Goal: Check status: Check status

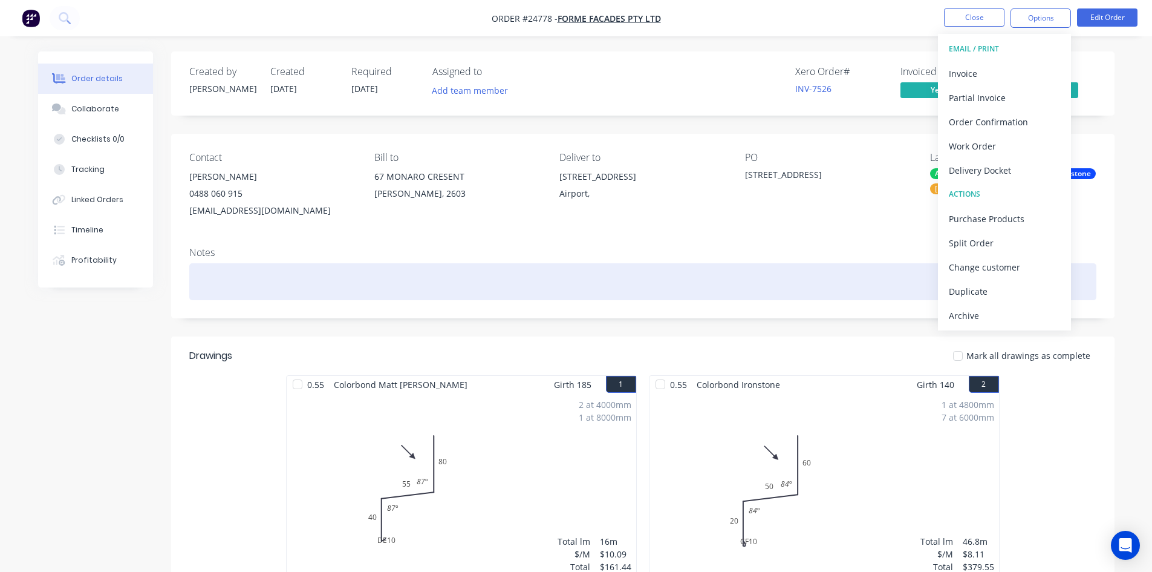
scroll to position [242, 0]
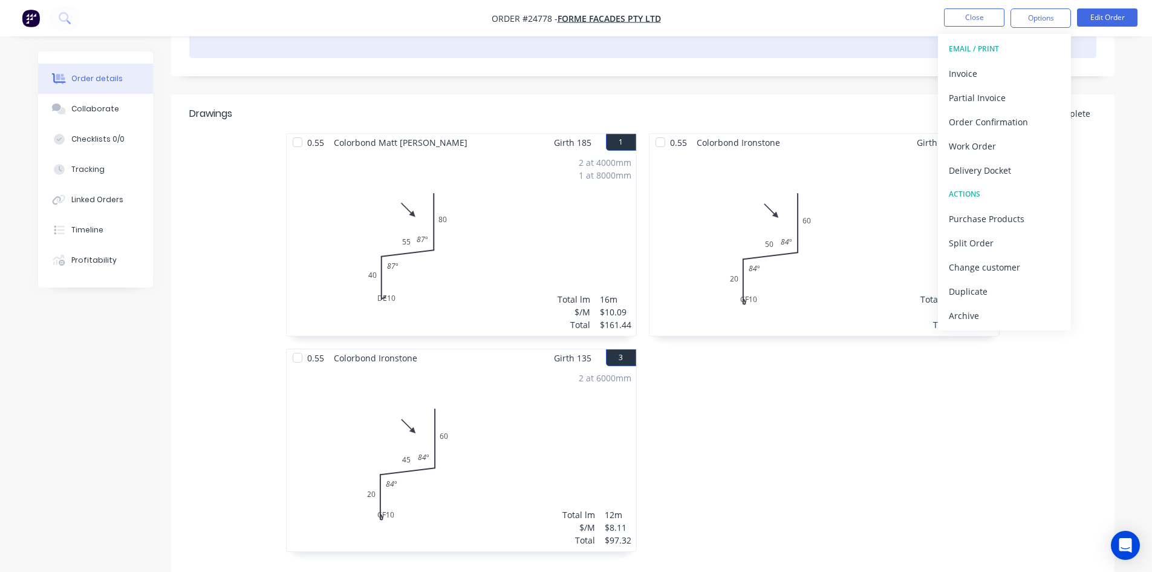
click at [868, 56] on div at bounding box center [642, 39] width 907 height 37
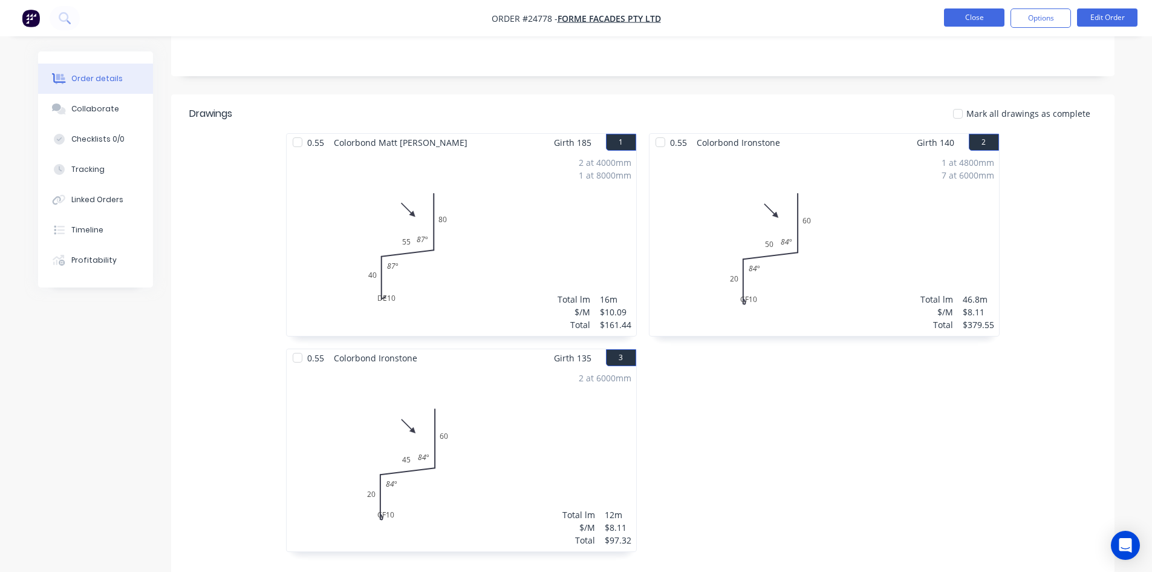
click at [956, 18] on button "Close" at bounding box center [974, 17] width 60 height 18
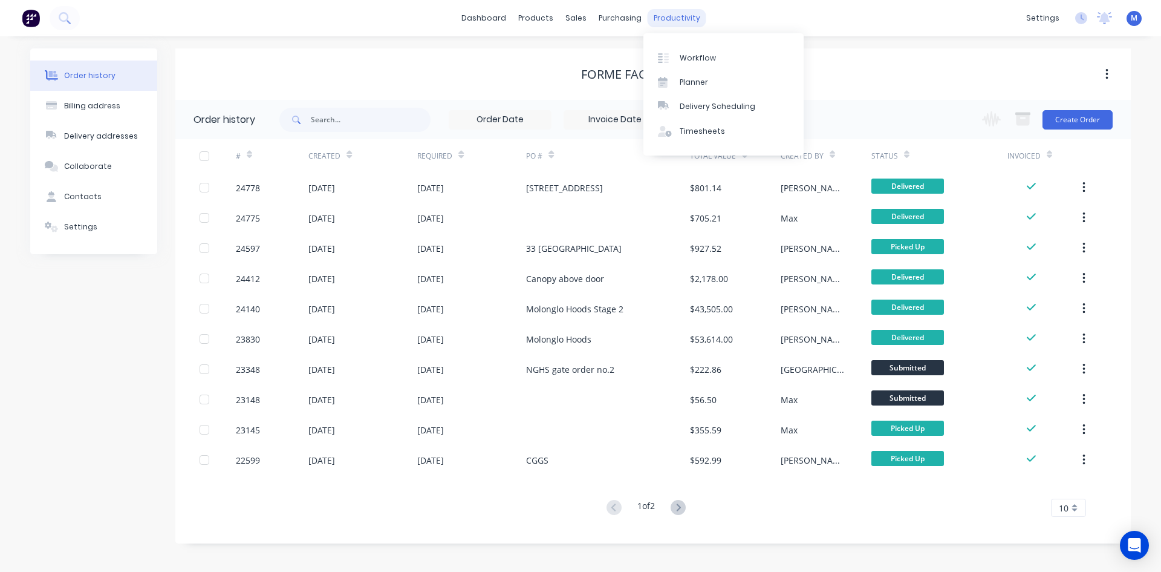
click at [671, 18] on div "productivity" at bounding box center [677, 18] width 59 height 18
click at [699, 50] on link "Workflow" at bounding box center [723, 57] width 160 height 24
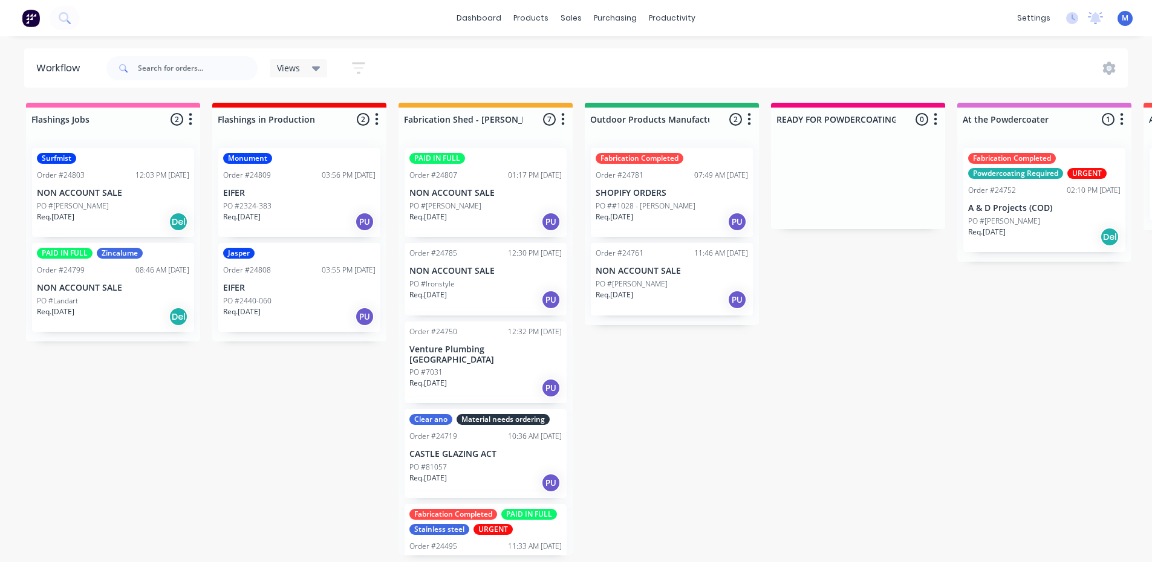
click at [314, 202] on div "PO #2324-383" at bounding box center [299, 206] width 152 height 11
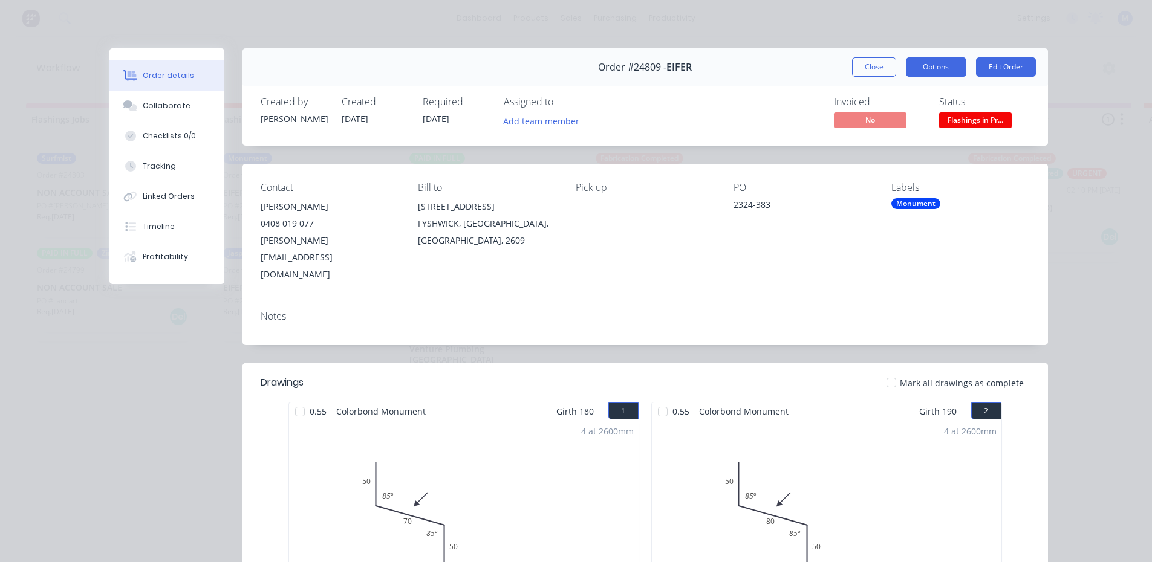
click at [932, 63] on button "Options" at bounding box center [936, 66] width 60 height 19
click at [997, 117] on span "Flashings in Pr..." at bounding box center [975, 119] width 73 height 15
click at [951, 420] on div "4 at 2600mm Total lm 10.4m" at bounding box center [827, 512] width 350 height 184
click at [854, 68] on button "Close" at bounding box center [874, 66] width 44 height 19
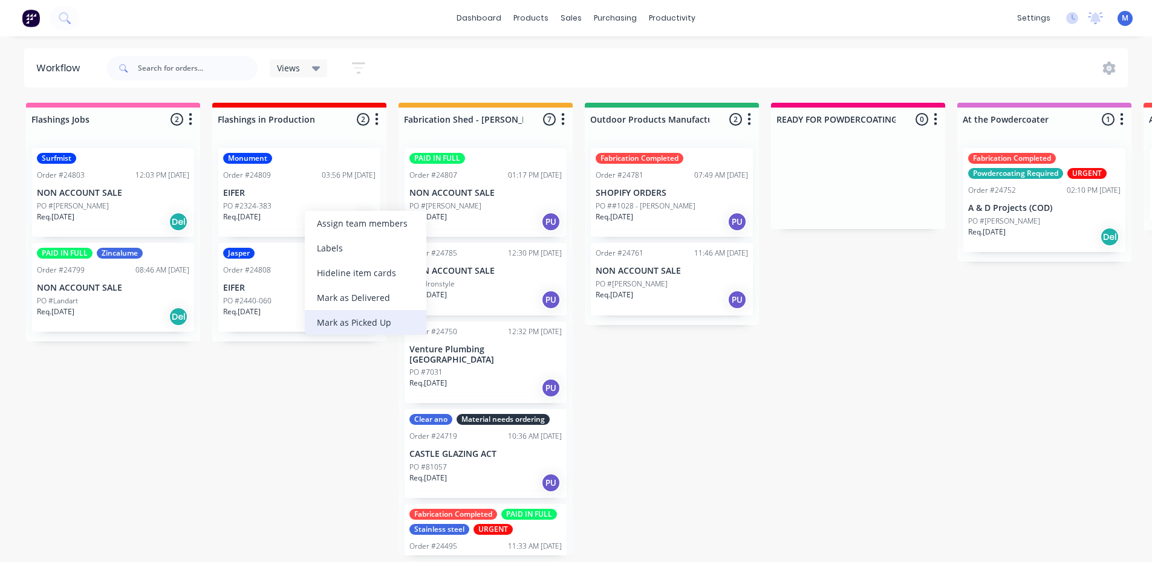
click at [376, 324] on div "Mark as Picked Up" at bounding box center [366, 322] width 122 height 25
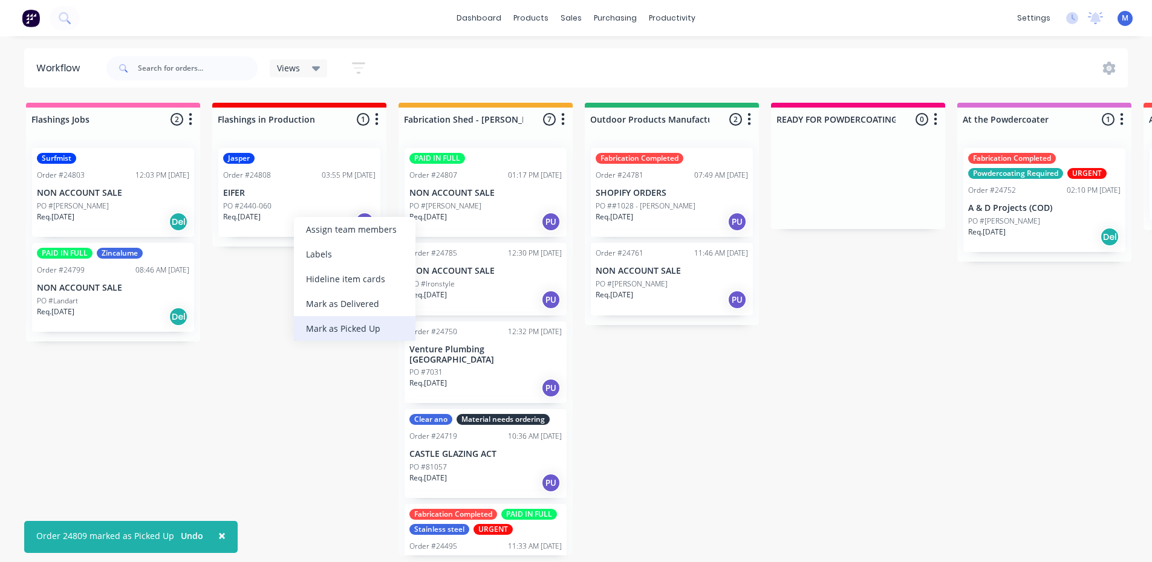
click at [348, 331] on div "Mark as Picked Up" at bounding box center [355, 328] width 122 height 25
